Goal: Find contact information: Find contact information

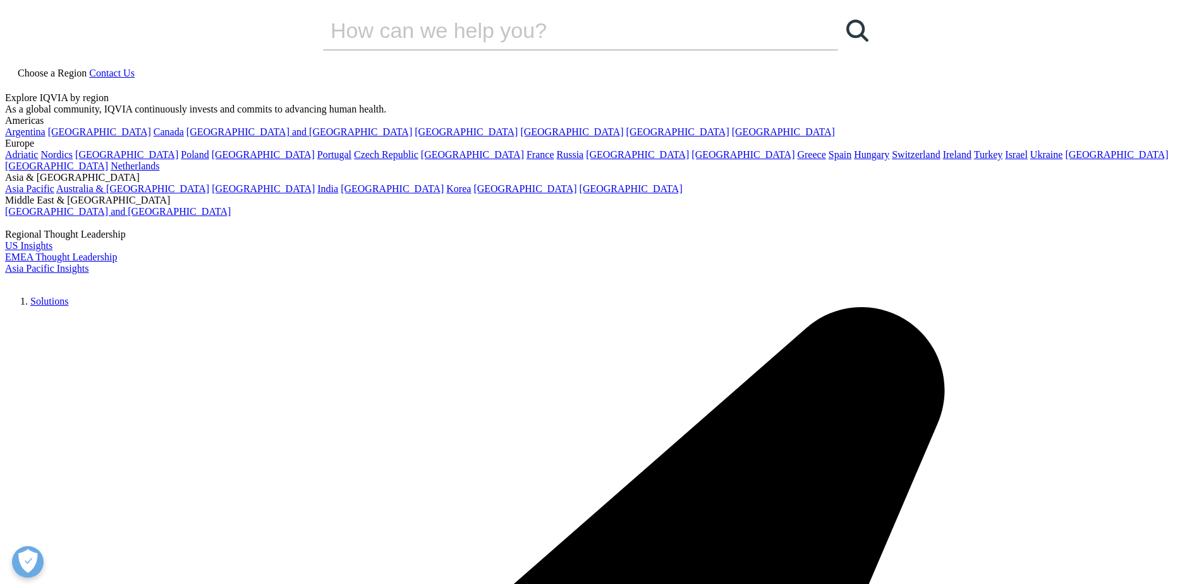
click at [89, 68] on icon at bounding box center [89, 73] width 0 height 11
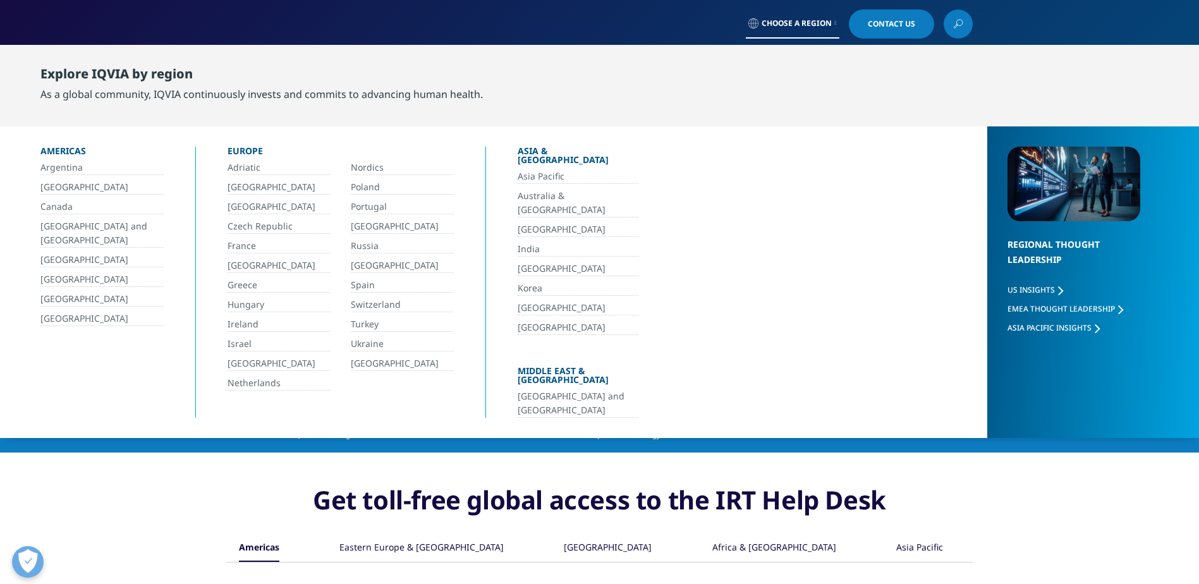
click at [245, 344] on link "Israel" at bounding box center [278, 344] width 103 height 15
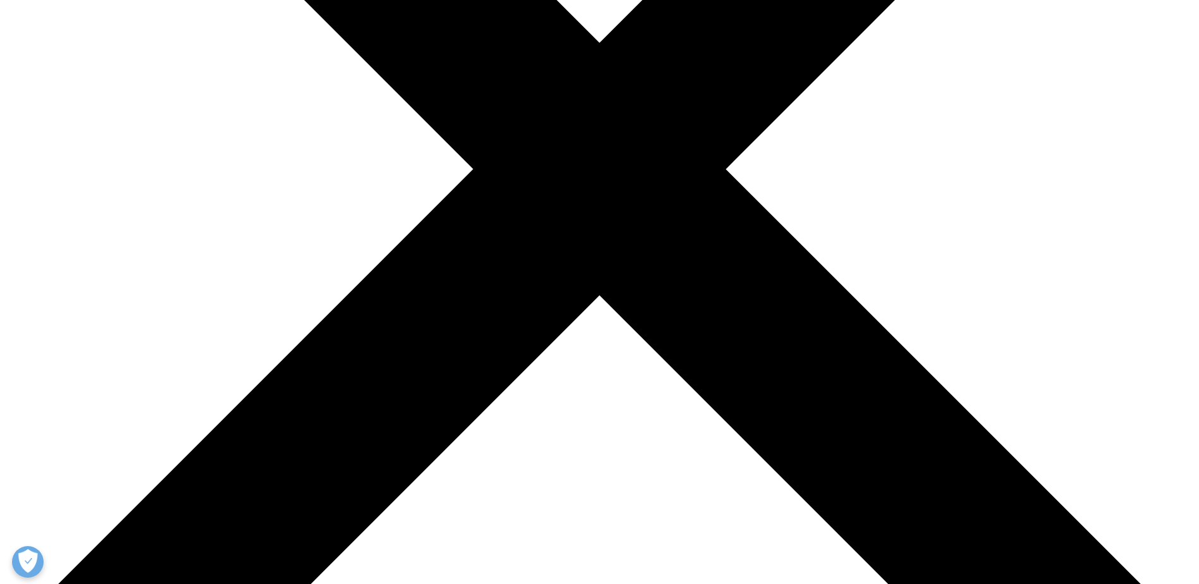
scroll to position [442, 0]
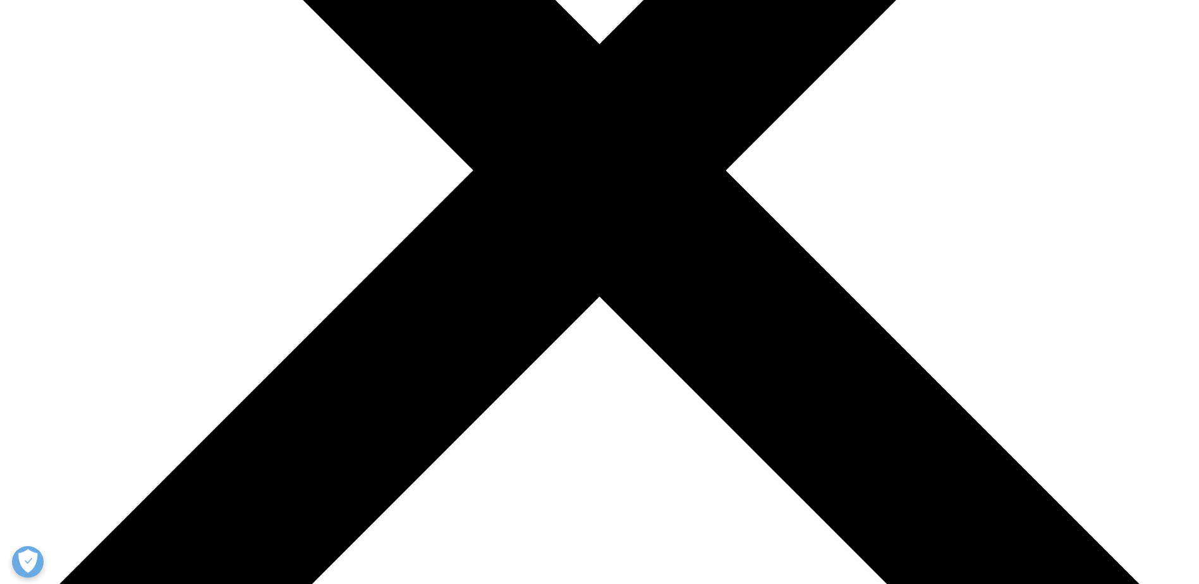
drag, startPoint x: 769, startPoint y: 408, endPoint x: 757, endPoint y: 401, distance: 14.2
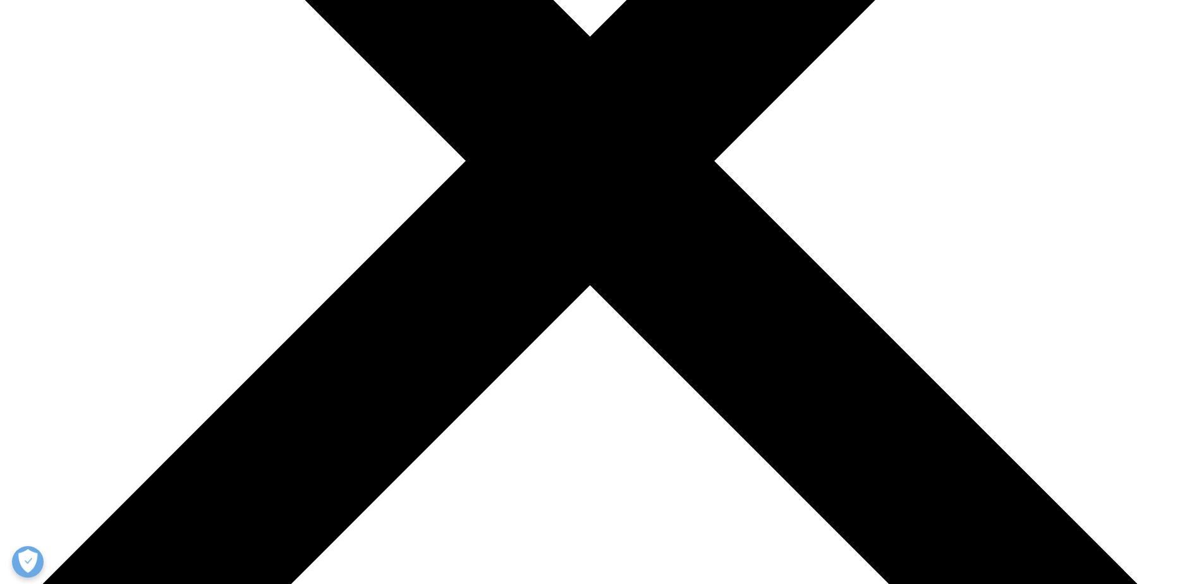
scroll to position [0, 0]
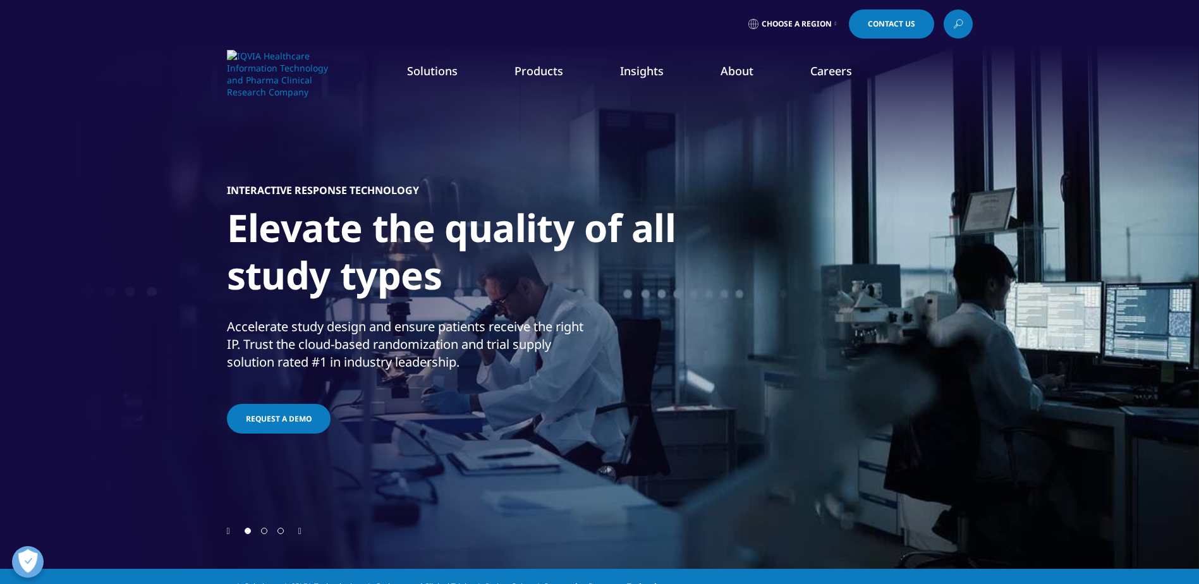
click at [893, 28] on span "Contact Us" at bounding box center [891, 24] width 47 height 8
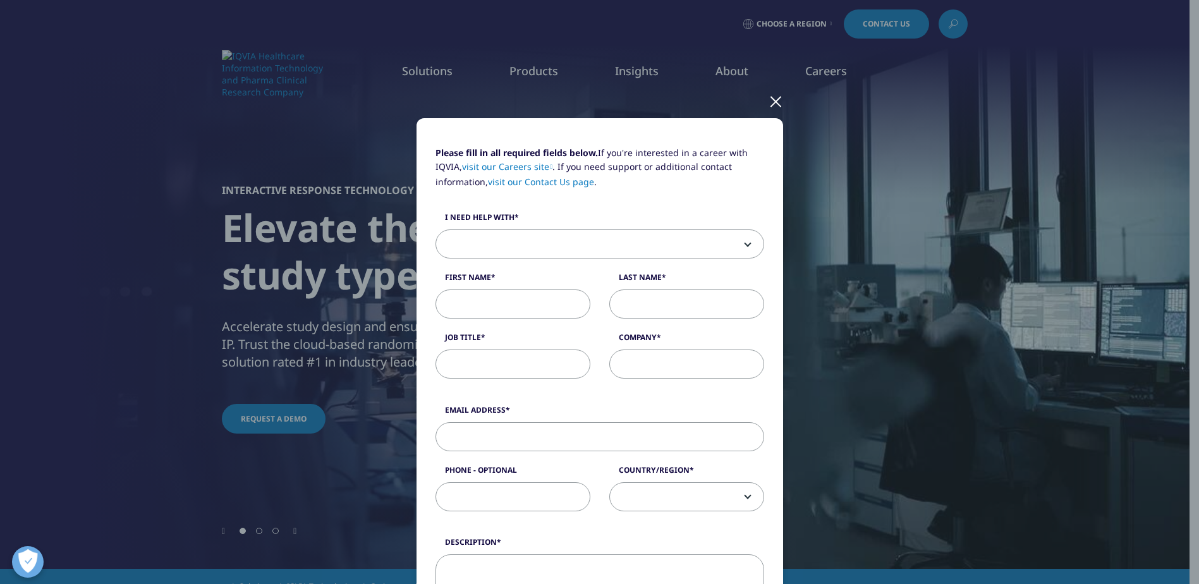
click at [777, 100] on div at bounding box center [775, 100] width 15 height 35
